Goal: Task Accomplishment & Management: Use online tool/utility

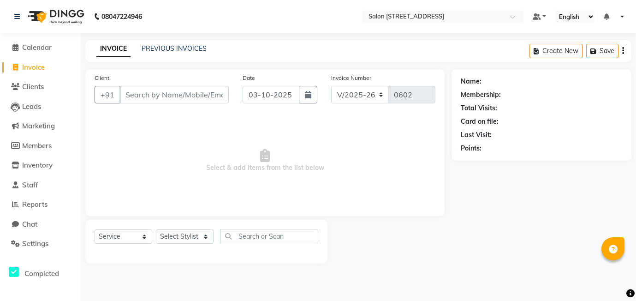
select select "8448"
select select "service"
click at [27, 163] on span "Inventory" at bounding box center [37, 165] width 30 height 9
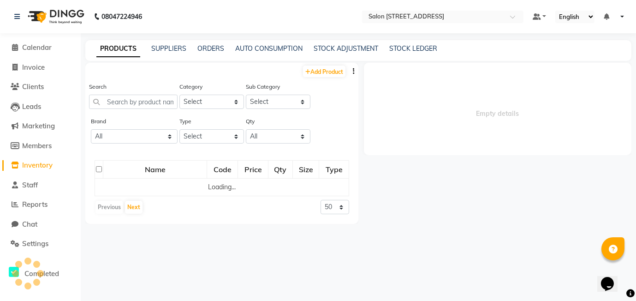
select select
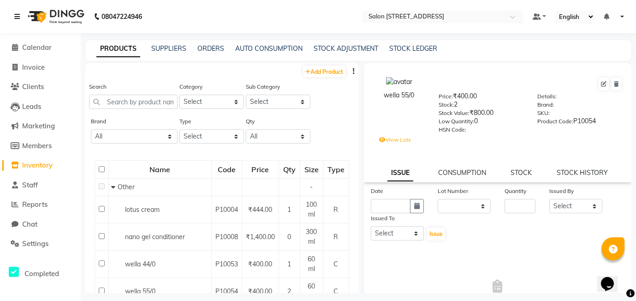
click at [17, 17] on icon at bounding box center [17, 16] width 6 height 6
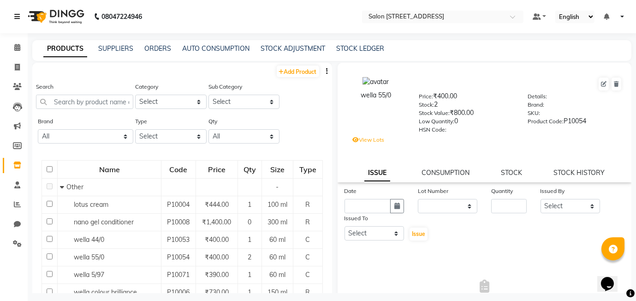
click at [17, 17] on icon at bounding box center [17, 16] width 6 height 6
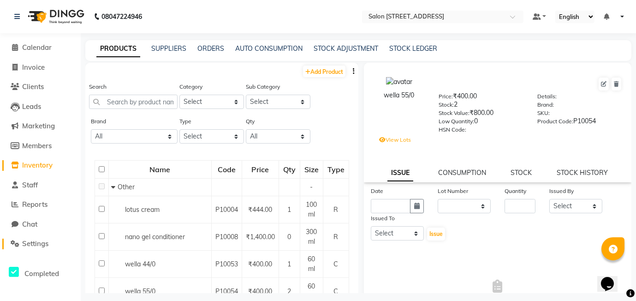
click at [29, 246] on span "Settings" at bounding box center [35, 243] width 26 height 9
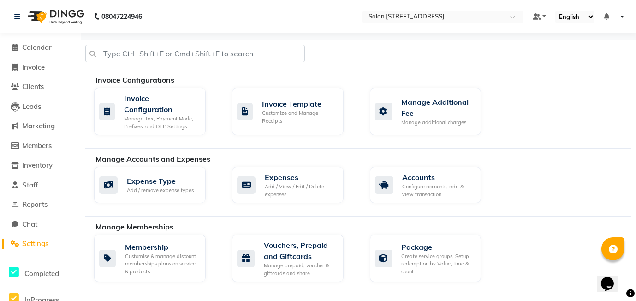
click at [23, 75] on li "Invoice" at bounding box center [40, 68] width 81 height 20
click at [22, 68] on span "Invoice" at bounding box center [33, 67] width 23 height 9
select select "8448"
select select "service"
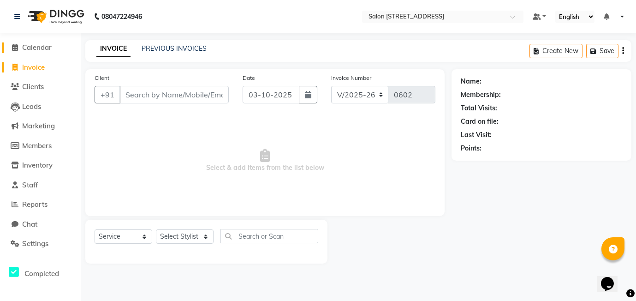
click at [30, 47] on span "Calendar" at bounding box center [37, 47] width 30 height 9
